Goal: Transaction & Acquisition: Download file/media

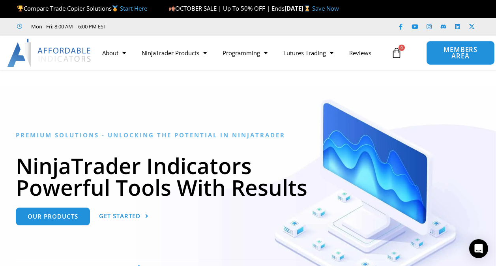
drag, startPoint x: 459, startPoint y: 54, endPoint x: 455, endPoint y: 56, distance: 4.2
click at [459, 54] on span "MEMBERS AREA" at bounding box center [460, 53] width 50 height 13
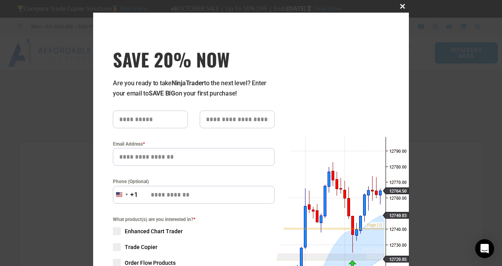
type input "**********"
click at [398, 6] on span "SAVE 20% NOW popup" at bounding box center [402, 6] width 13 height 5
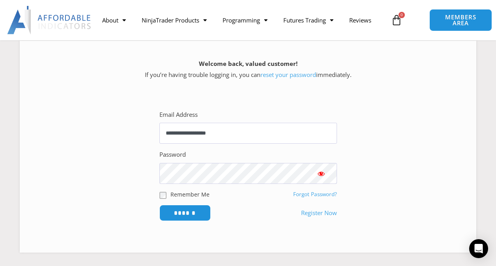
scroll to position [118, 0]
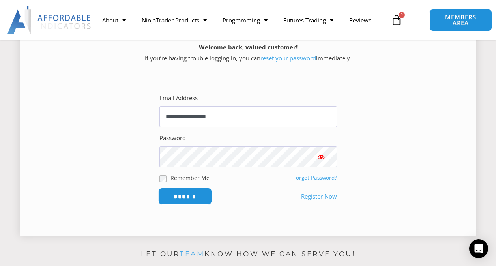
click at [187, 200] on input "******" at bounding box center [185, 196] width 54 height 17
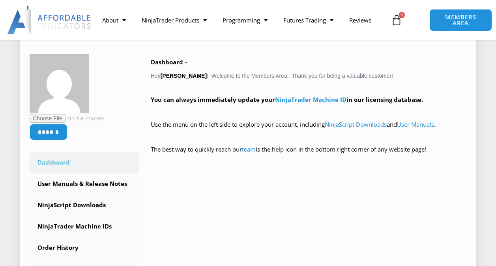
scroll to position [237, 0]
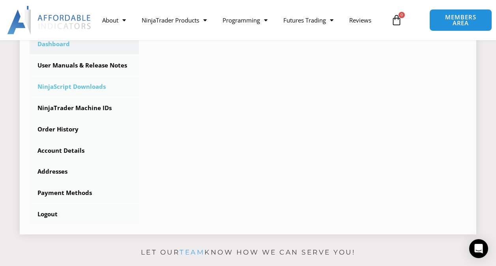
click at [82, 85] on link "NinjaScript Downloads" at bounding box center [84, 87] width 109 height 21
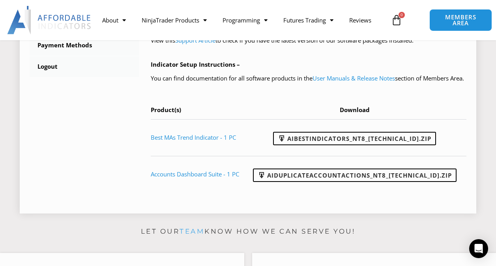
scroll to position [394, 0]
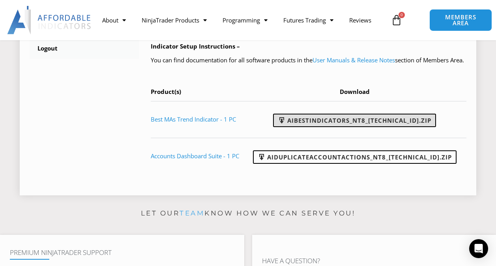
click at [384, 127] on link "AIBestIndicators_NT8_25.8.12.1.zip" at bounding box center [354, 120] width 163 height 13
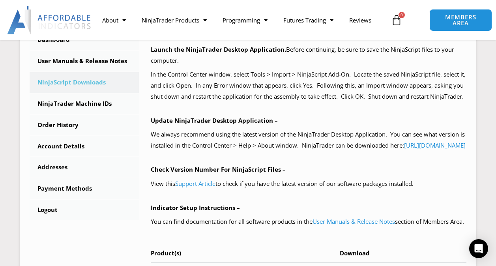
scroll to position [237, 0]
